Goal: Find specific page/section: Find specific page/section

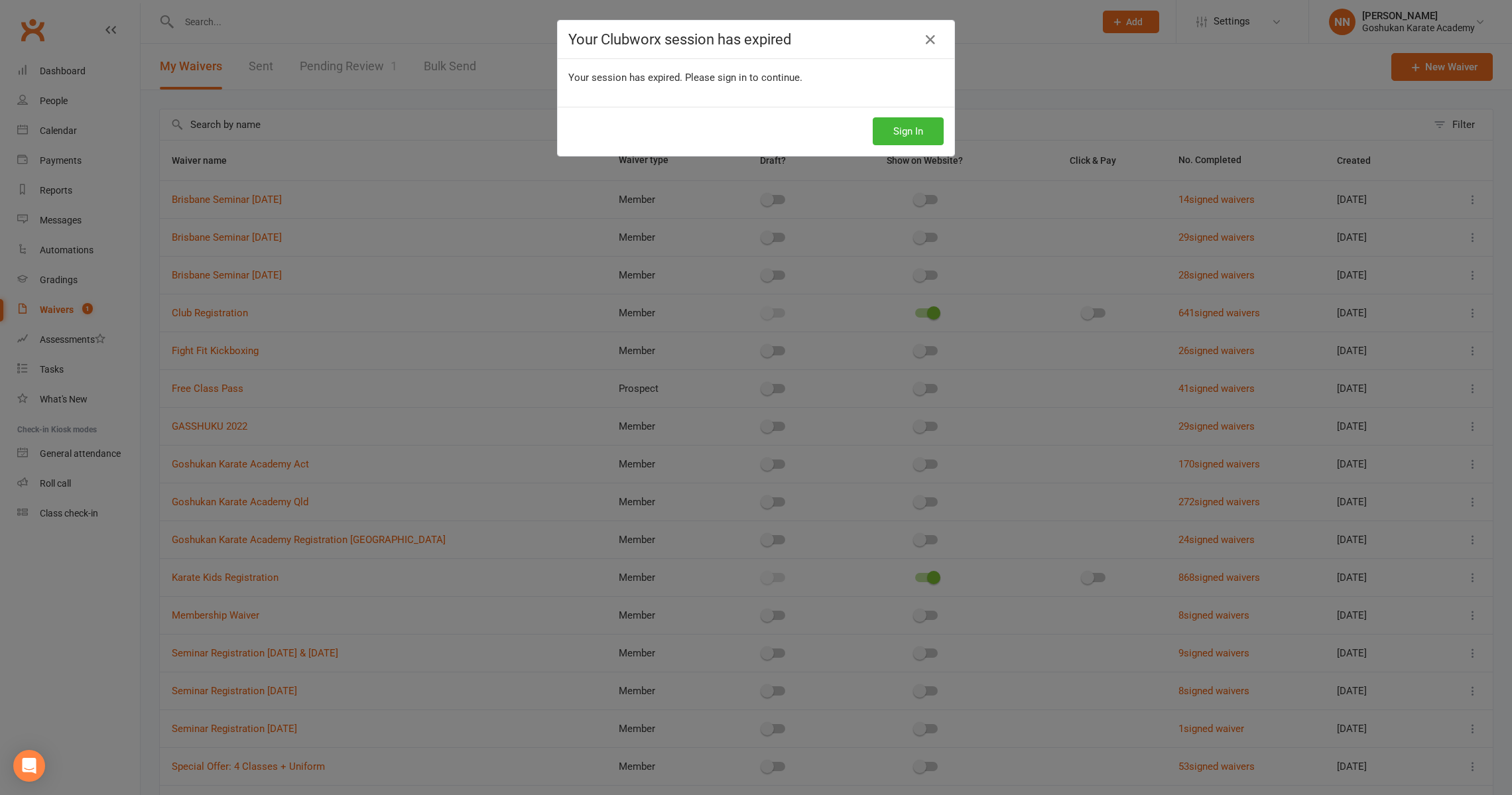
select select "100"
click at [889, 127] on button "Sign In" at bounding box center [908, 132] width 71 height 28
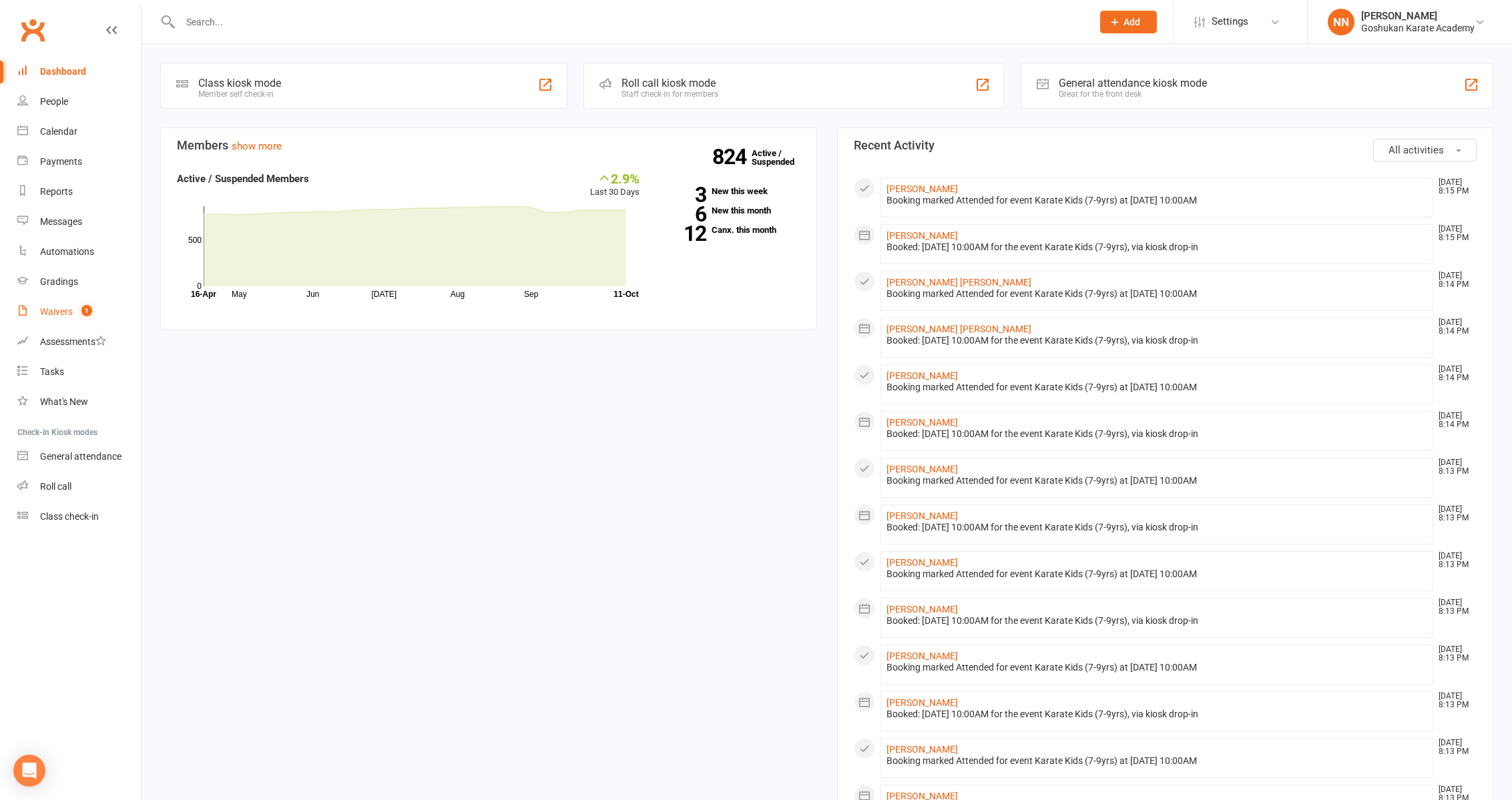
click at [58, 311] on div "Waivers" at bounding box center [56, 311] width 33 height 11
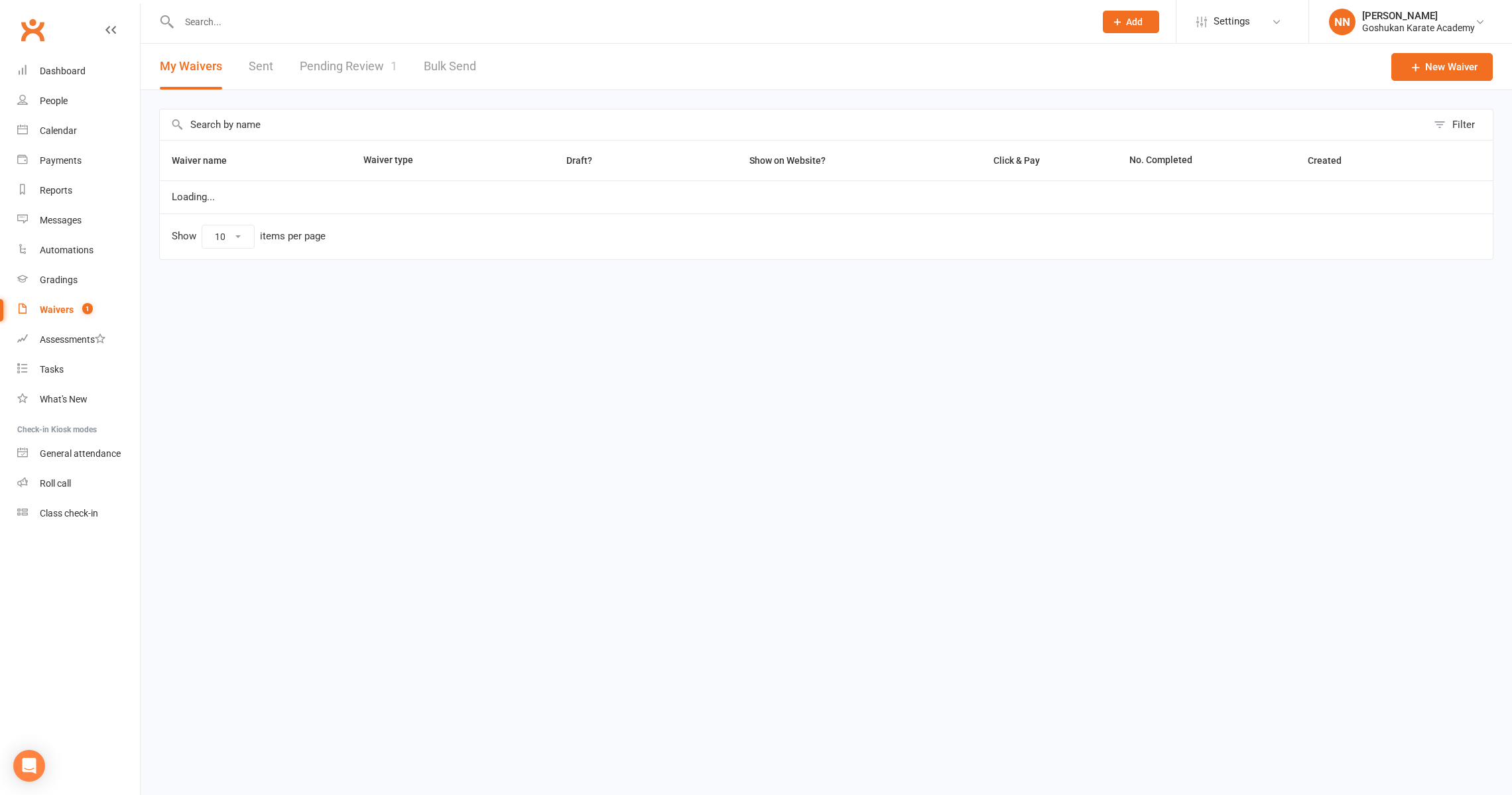
select select "100"
